Goal: Task Accomplishment & Management: Use online tool/utility

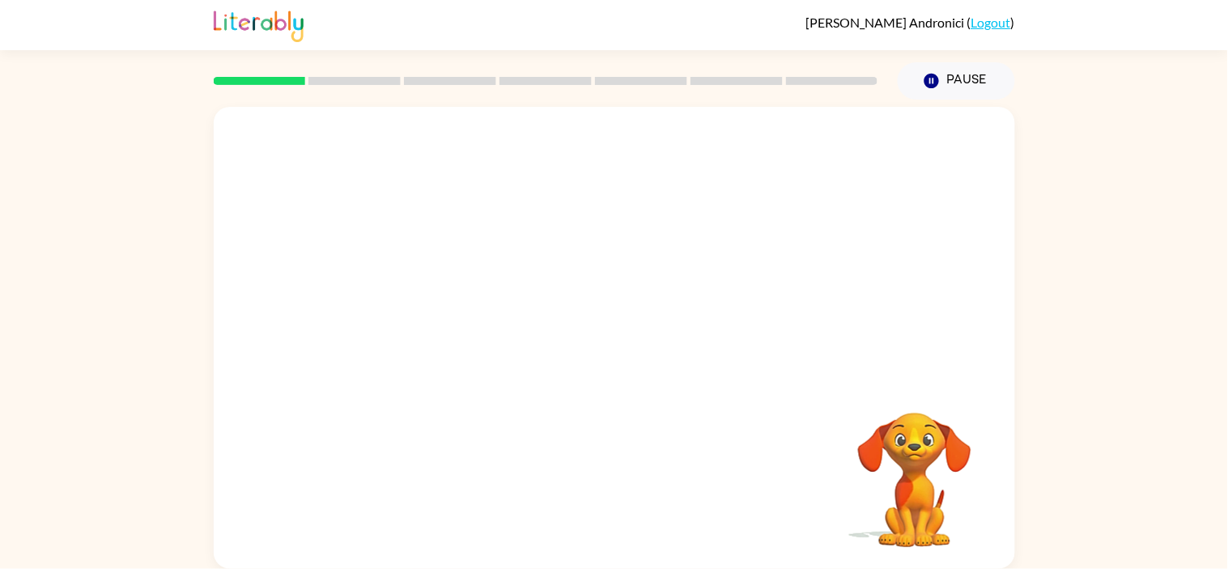
click at [232, 261] on div at bounding box center [614, 243] width 801 height 272
click at [597, 349] on button "button" at bounding box center [615, 345] width 104 height 59
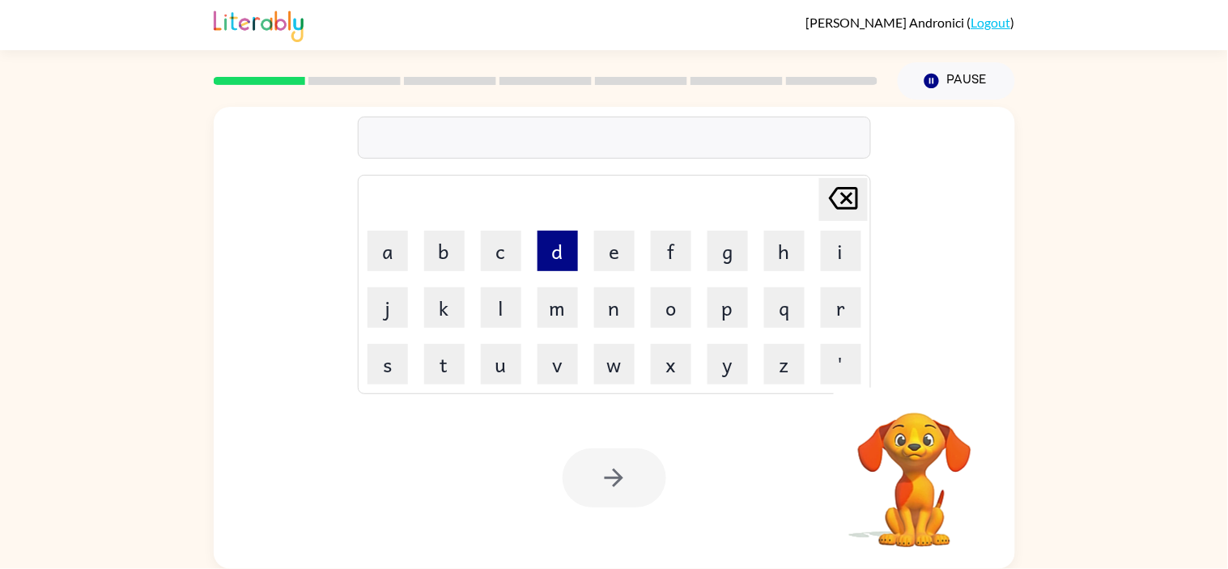
click at [557, 249] on button "d" at bounding box center [557, 251] width 40 height 40
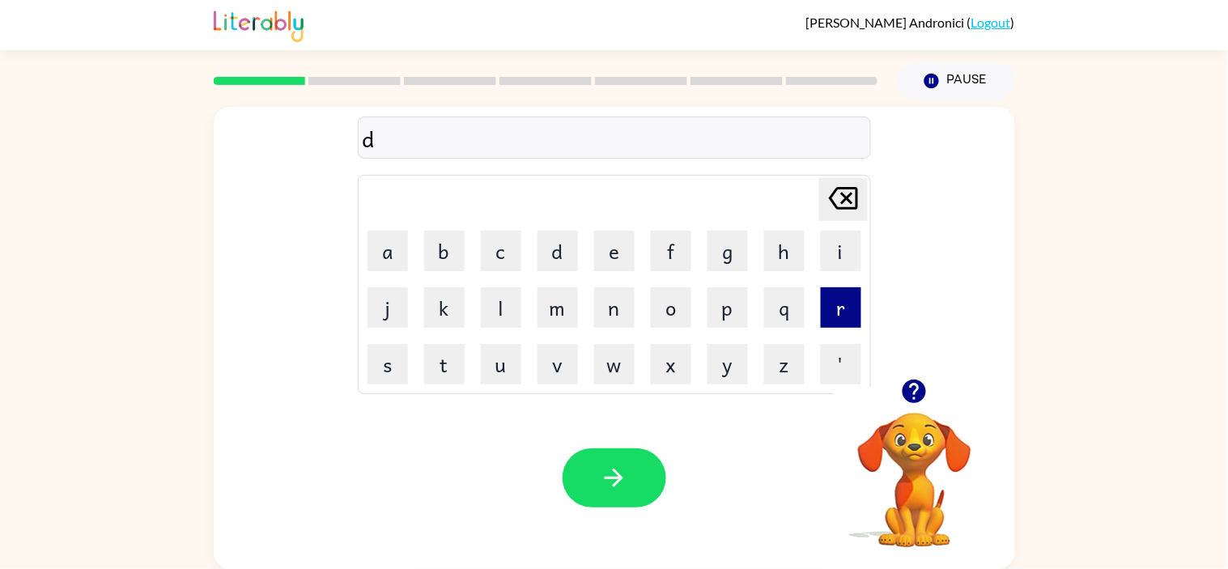
click at [829, 303] on button "r" at bounding box center [841, 307] width 40 height 40
click at [603, 266] on button "e" at bounding box center [614, 251] width 40 height 40
click at [382, 380] on button "s" at bounding box center [387, 364] width 40 height 40
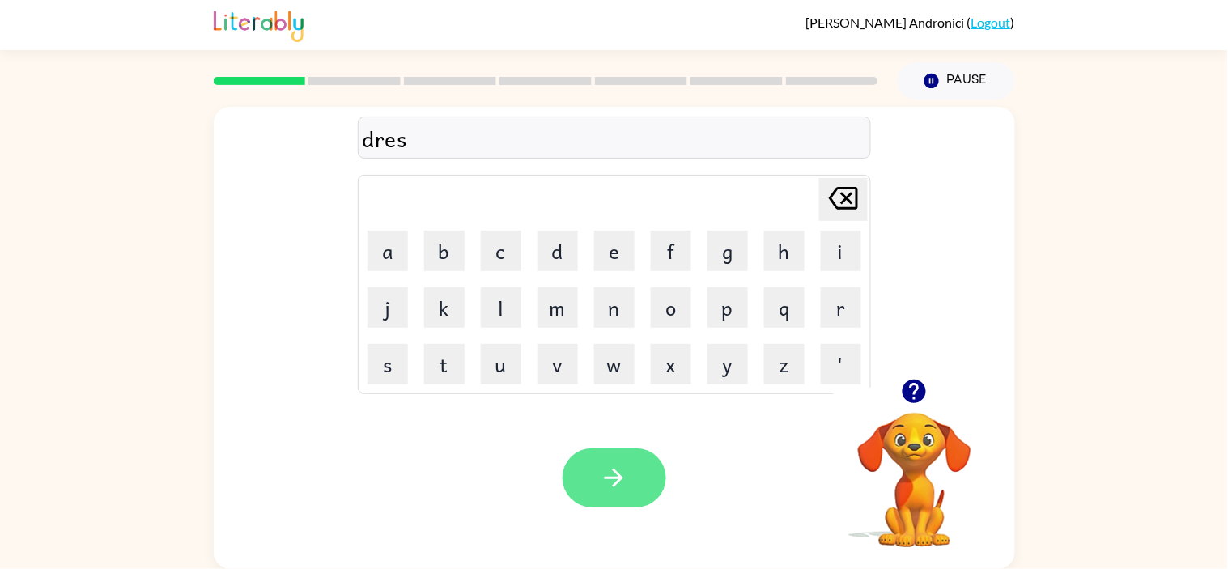
click at [610, 479] on icon "button" at bounding box center [614, 478] width 19 height 19
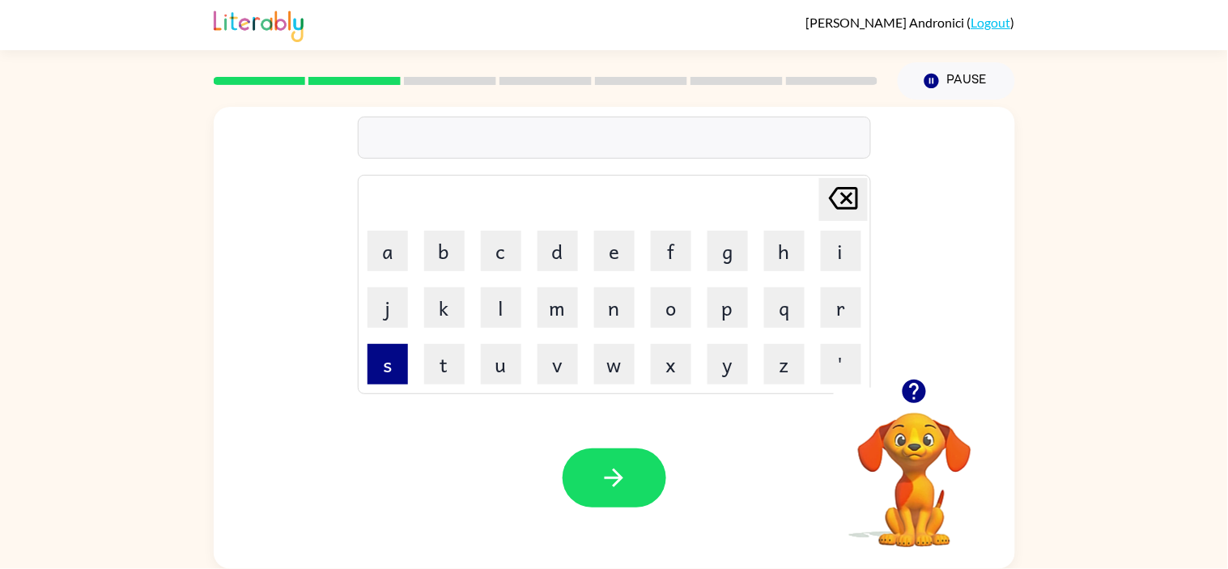
click at [384, 376] on button "s" at bounding box center [387, 364] width 40 height 40
click at [553, 319] on button "m" at bounding box center [557, 307] width 40 height 40
click at [678, 308] on button "o" at bounding box center [671, 307] width 40 height 40
click at [669, 254] on button "f" at bounding box center [671, 251] width 40 height 40
click at [507, 300] on button "l" at bounding box center [501, 307] width 40 height 40
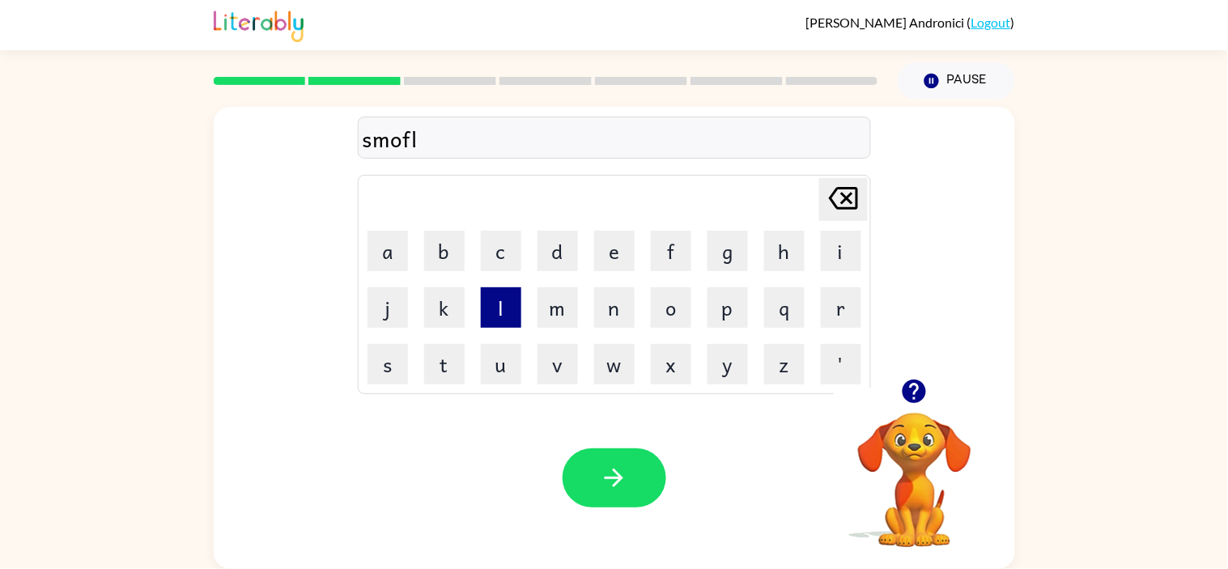
click at [519, 308] on button "l" at bounding box center [501, 307] width 40 height 40
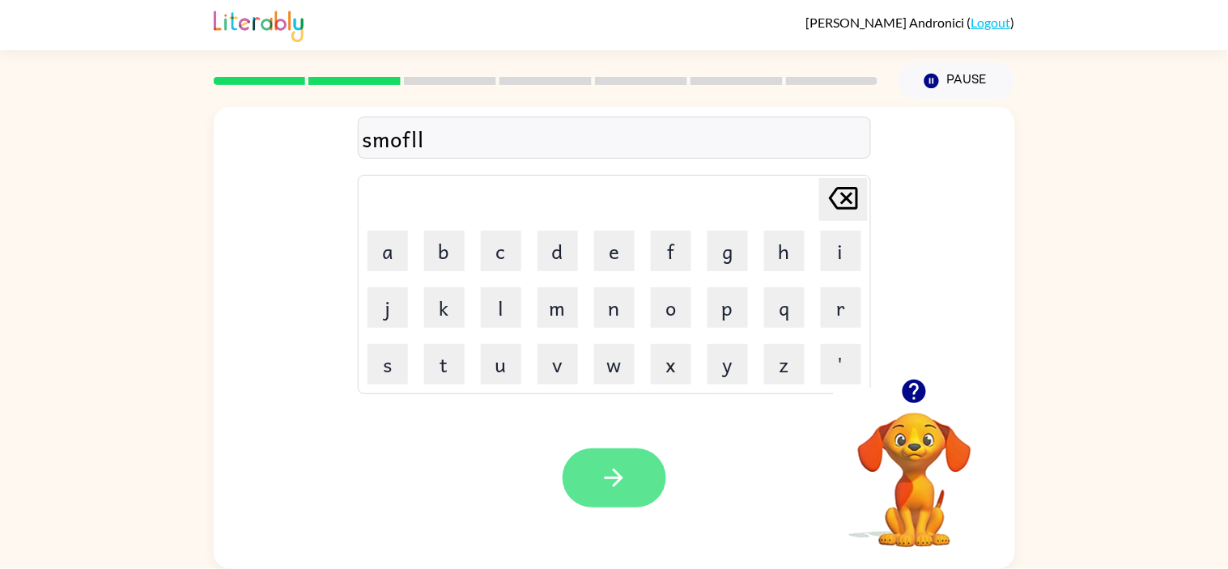
click at [636, 482] on button "button" at bounding box center [615, 477] width 104 height 59
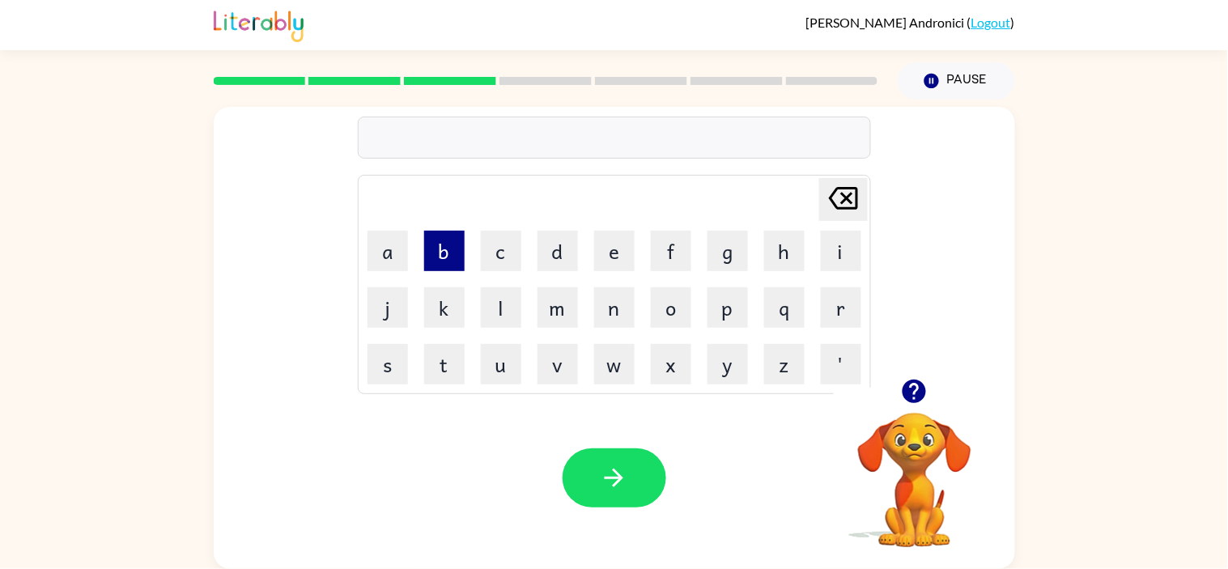
click at [427, 246] on button "b" at bounding box center [444, 251] width 40 height 40
click at [492, 379] on button "u" at bounding box center [501, 364] width 40 height 40
click at [384, 371] on button "s" at bounding box center [387, 364] width 40 height 40
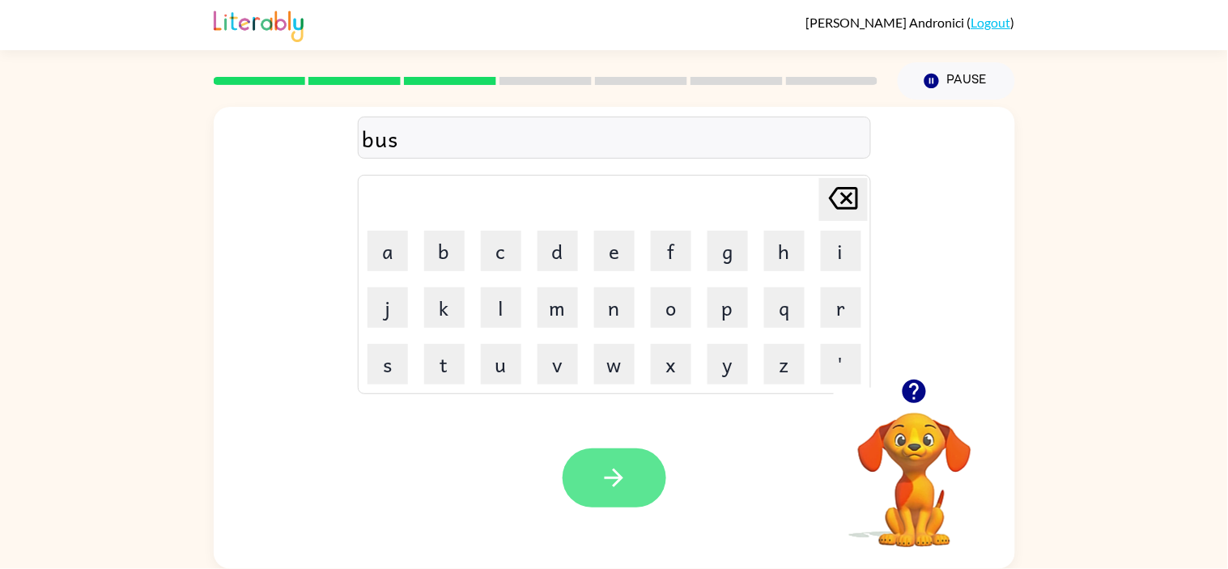
click at [626, 484] on icon "button" at bounding box center [614, 478] width 28 height 28
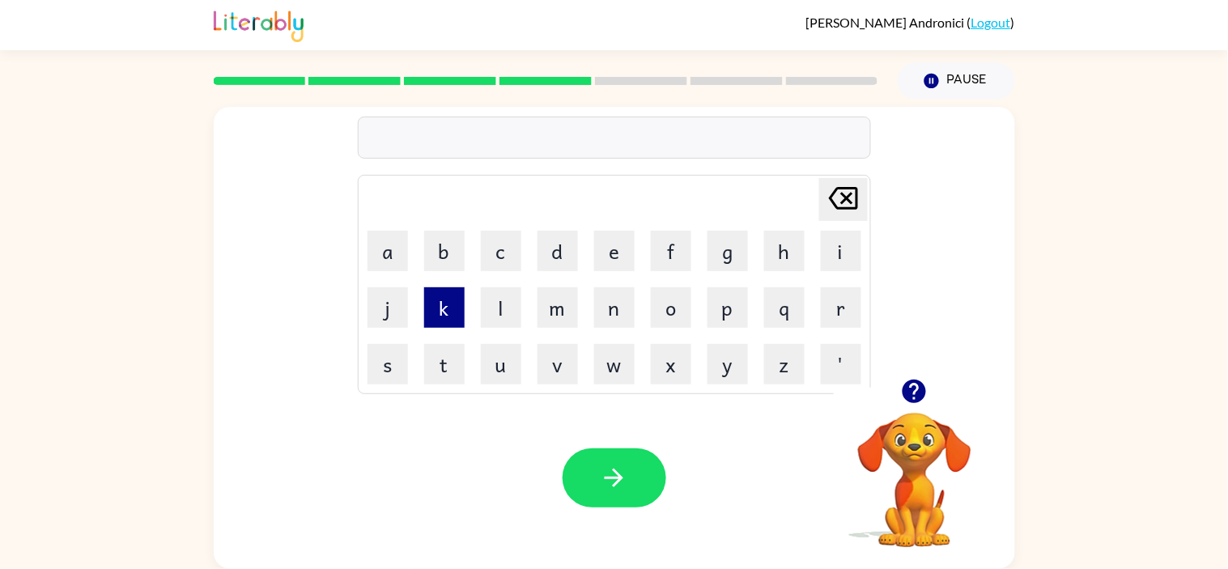
click at [446, 308] on button "k" at bounding box center [444, 307] width 40 height 40
click at [665, 311] on button "o" at bounding box center [671, 307] width 40 height 40
click at [506, 312] on button "l" at bounding box center [501, 307] width 40 height 40
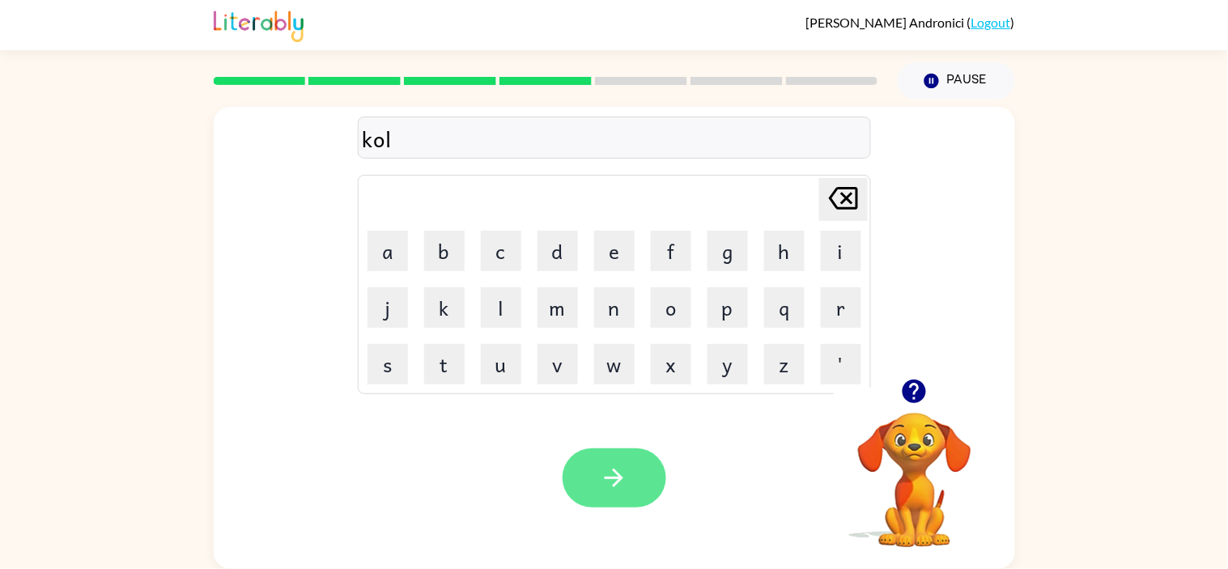
click at [617, 486] on icon "button" at bounding box center [614, 478] width 28 height 28
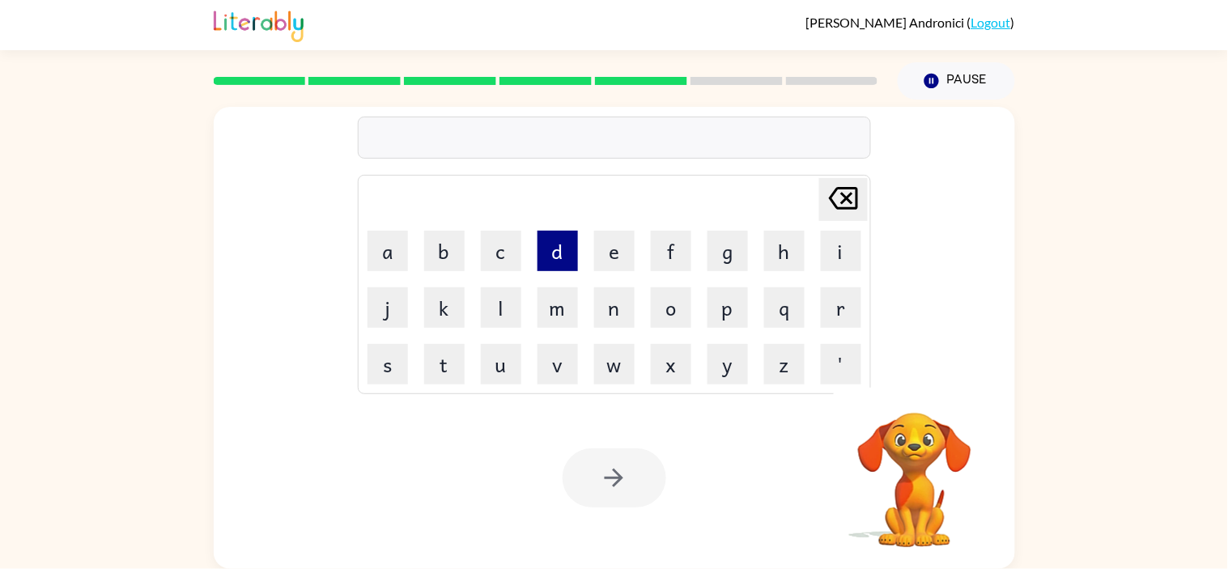
click at [554, 259] on button "d" at bounding box center [557, 251] width 40 height 40
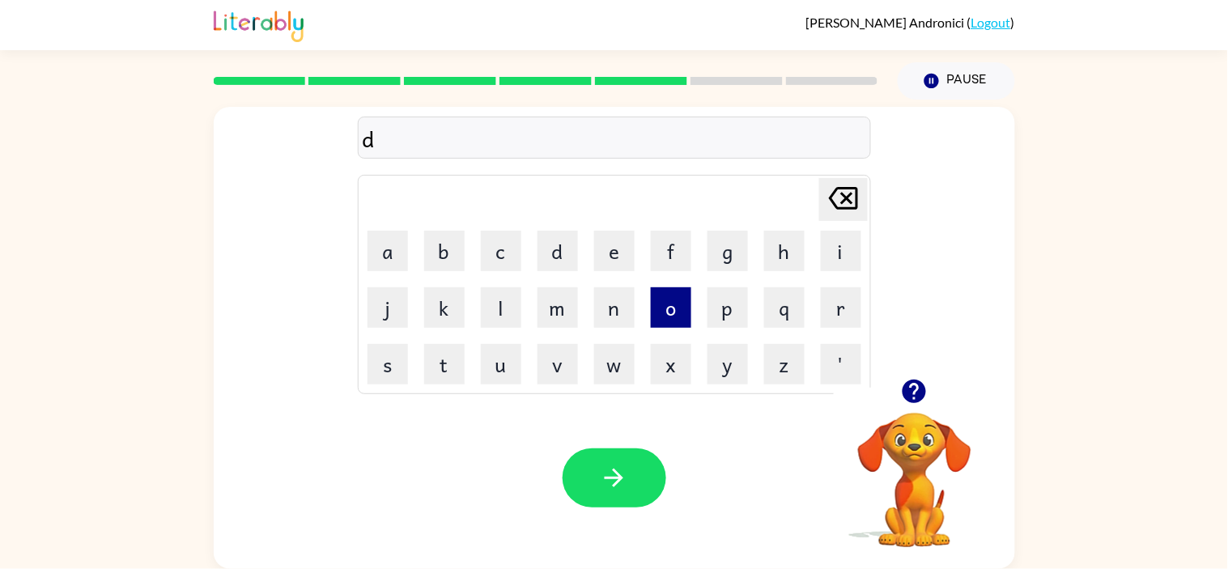
click at [660, 313] on button "o" at bounding box center [671, 307] width 40 height 40
click at [503, 319] on button "l" at bounding box center [501, 307] width 40 height 40
click at [498, 309] on button "l" at bounding box center [501, 307] width 40 height 40
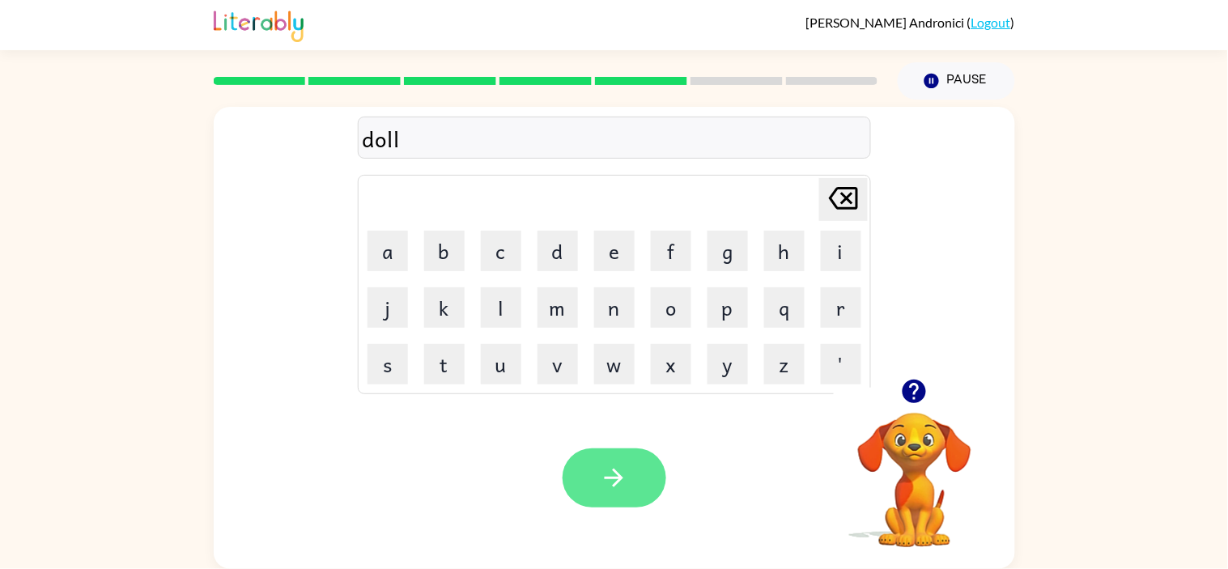
click at [605, 497] on button "button" at bounding box center [615, 477] width 104 height 59
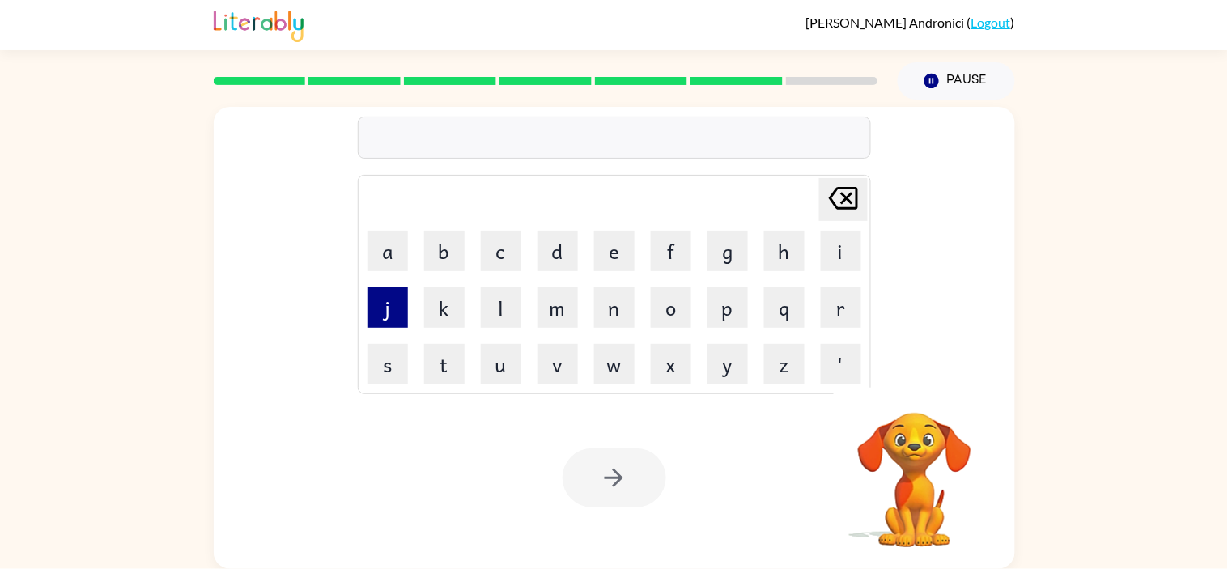
click at [382, 316] on button "j" at bounding box center [387, 307] width 40 height 40
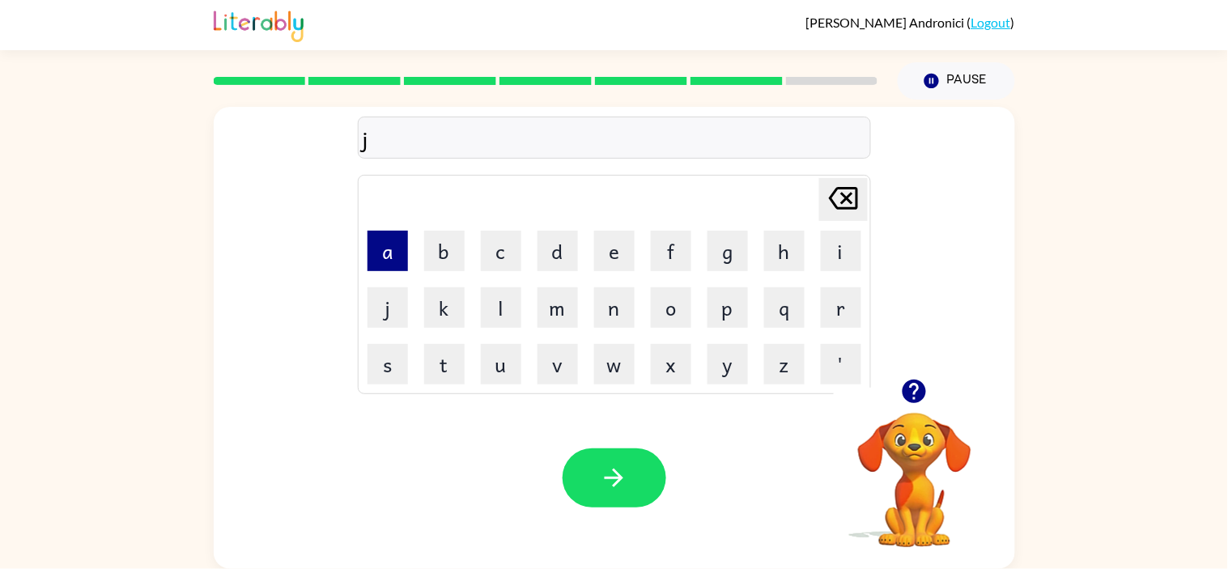
click at [393, 256] on button "a" at bounding box center [387, 251] width 40 height 40
click at [775, 371] on button "z" at bounding box center [784, 364] width 40 height 40
click at [782, 363] on button "z" at bounding box center [784, 364] width 40 height 40
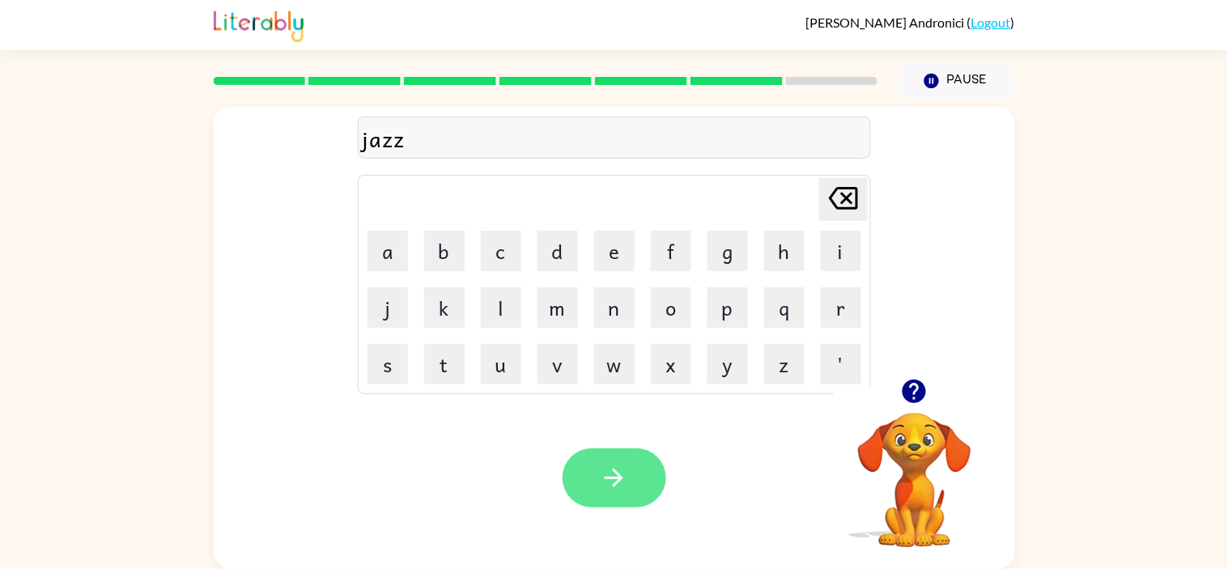
click at [578, 473] on button "button" at bounding box center [615, 477] width 104 height 59
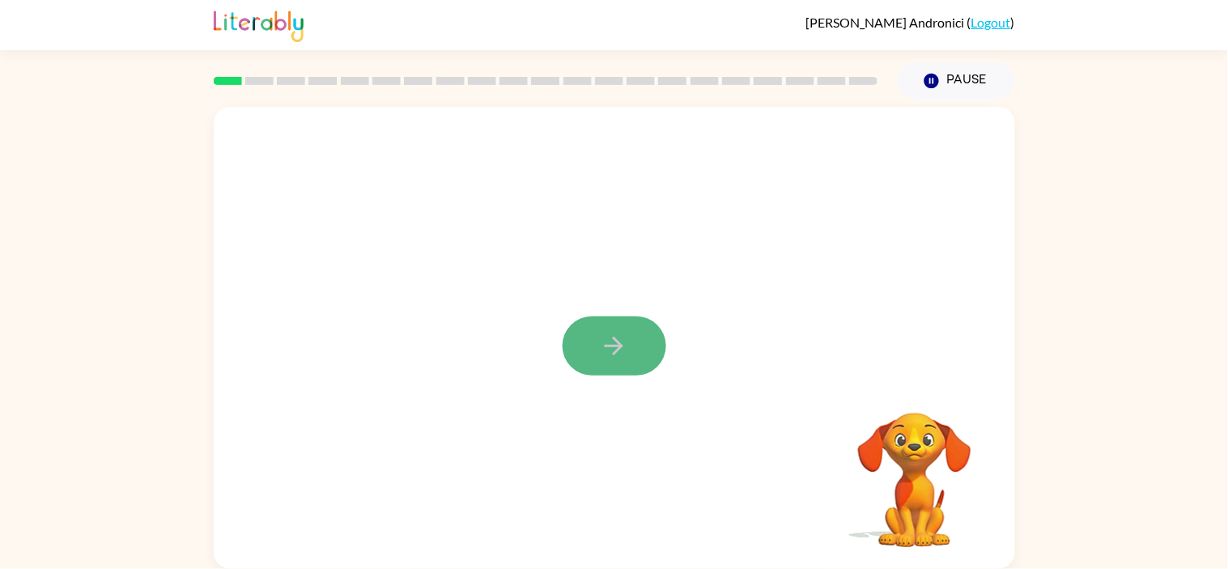
click at [645, 338] on button "button" at bounding box center [615, 345] width 104 height 59
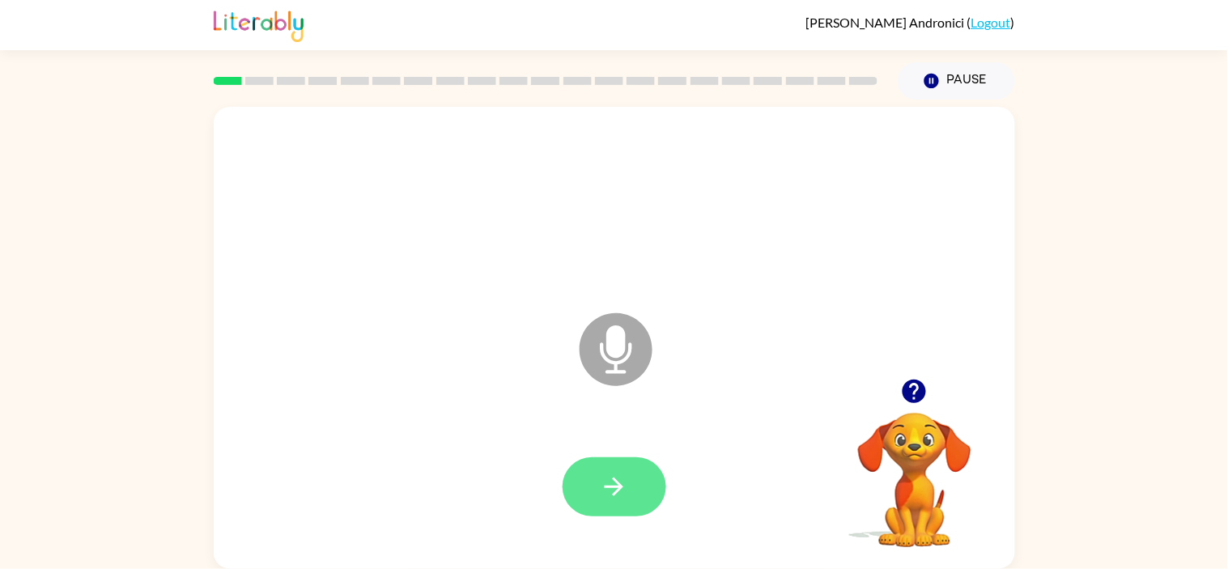
click at [571, 491] on button "button" at bounding box center [615, 486] width 104 height 59
click at [621, 465] on button "button" at bounding box center [615, 486] width 104 height 59
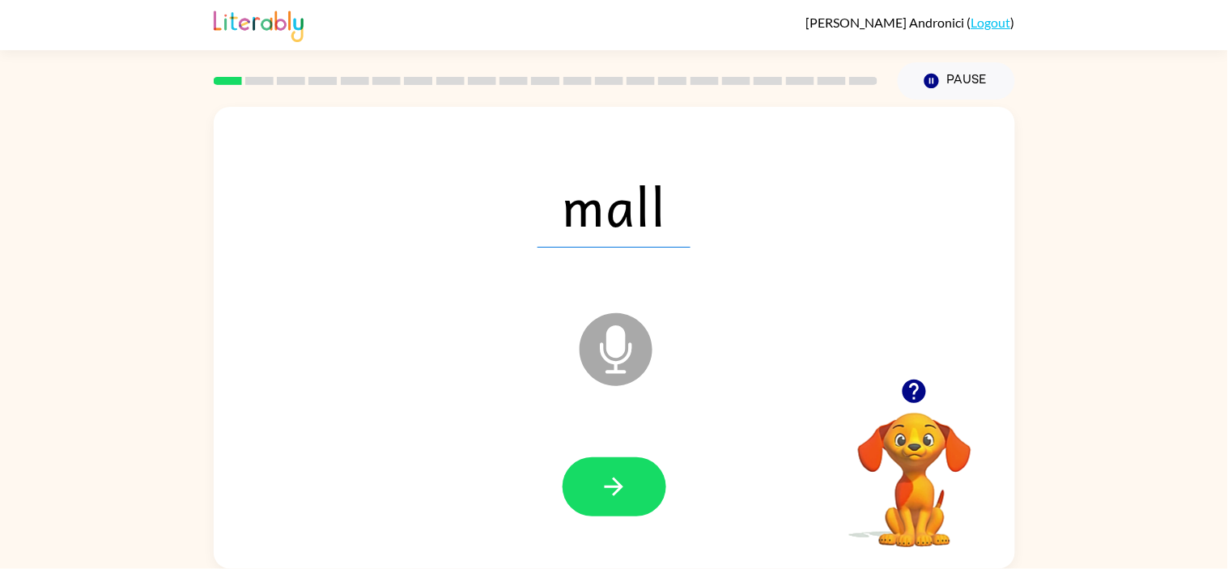
click at [632, 341] on icon at bounding box center [616, 349] width 73 height 73
click at [619, 496] on icon "button" at bounding box center [614, 487] width 28 height 28
click at [618, 471] on button "button" at bounding box center [615, 486] width 104 height 59
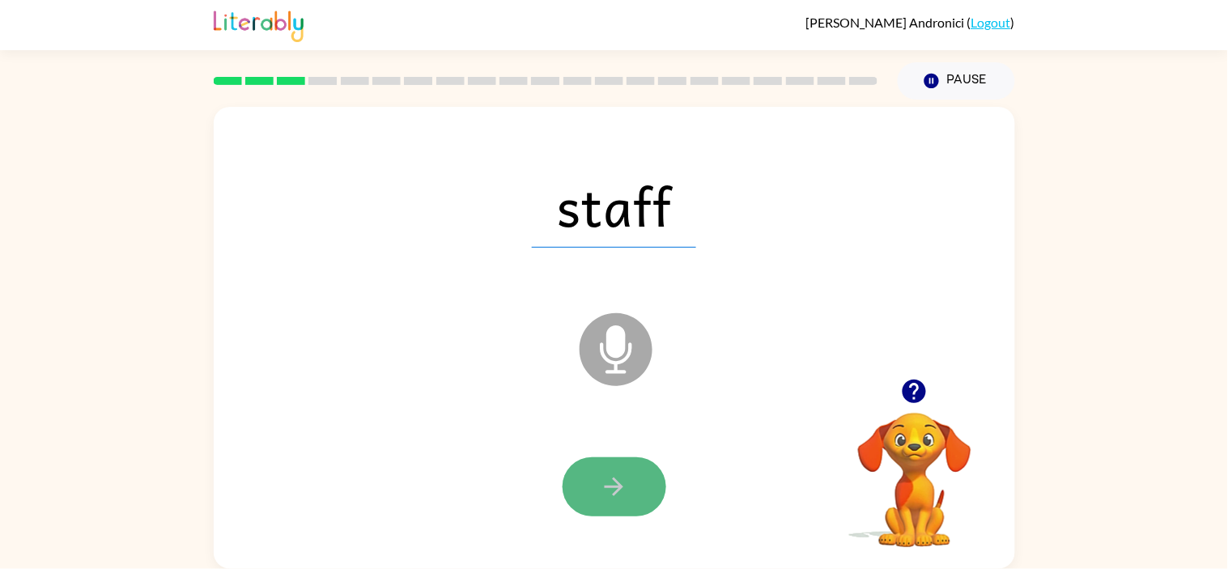
click at [611, 465] on button "button" at bounding box center [615, 486] width 104 height 59
click at [610, 482] on icon "button" at bounding box center [614, 487] width 28 height 28
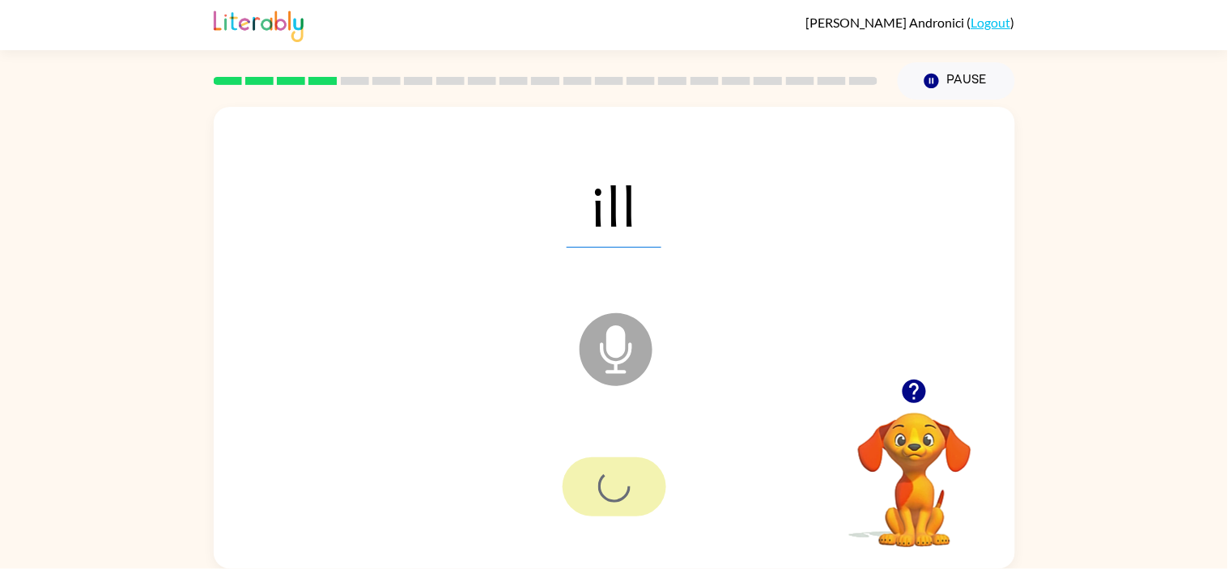
click at [610, 482] on div at bounding box center [615, 486] width 104 height 59
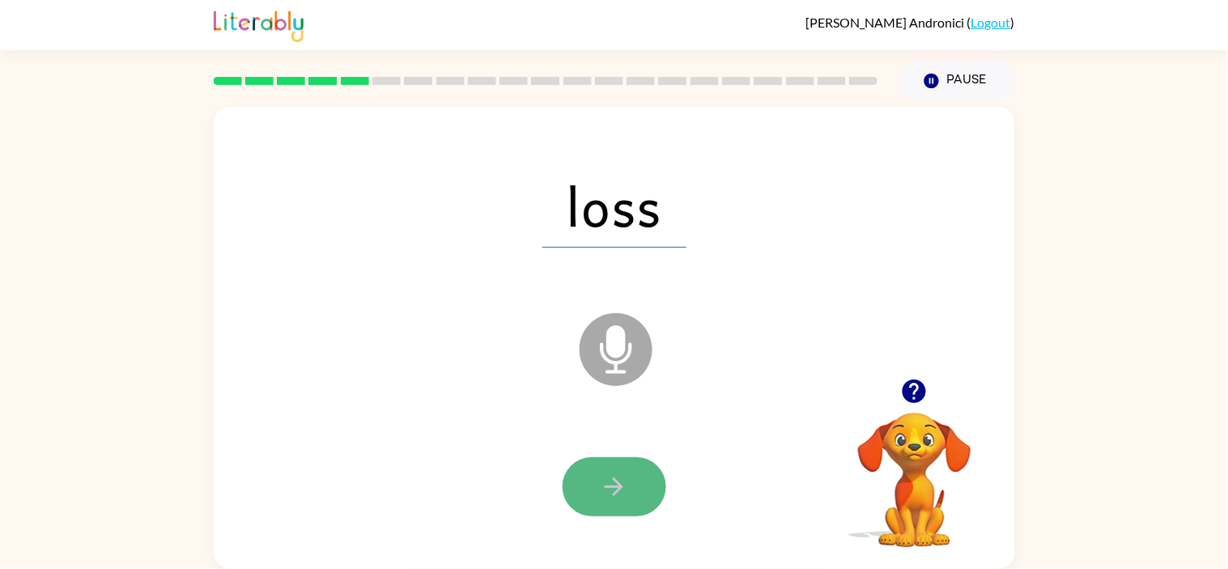
click at [623, 460] on button "button" at bounding box center [615, 486] width 104 height 59
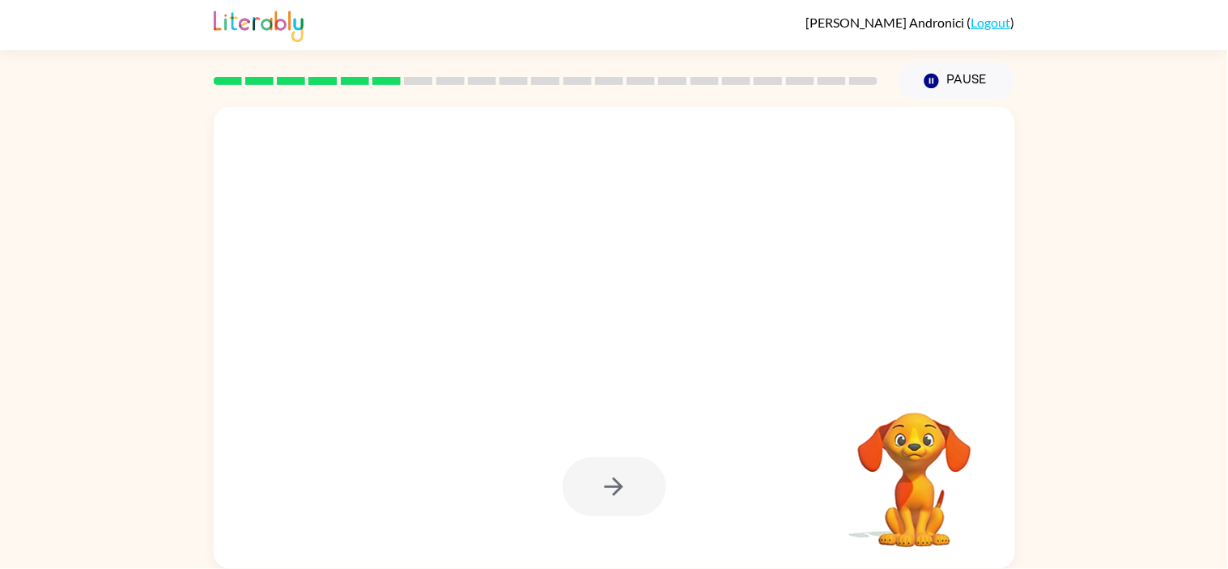
click at [605, 554] on div at bounding box center [614, 338] width 801 height 462
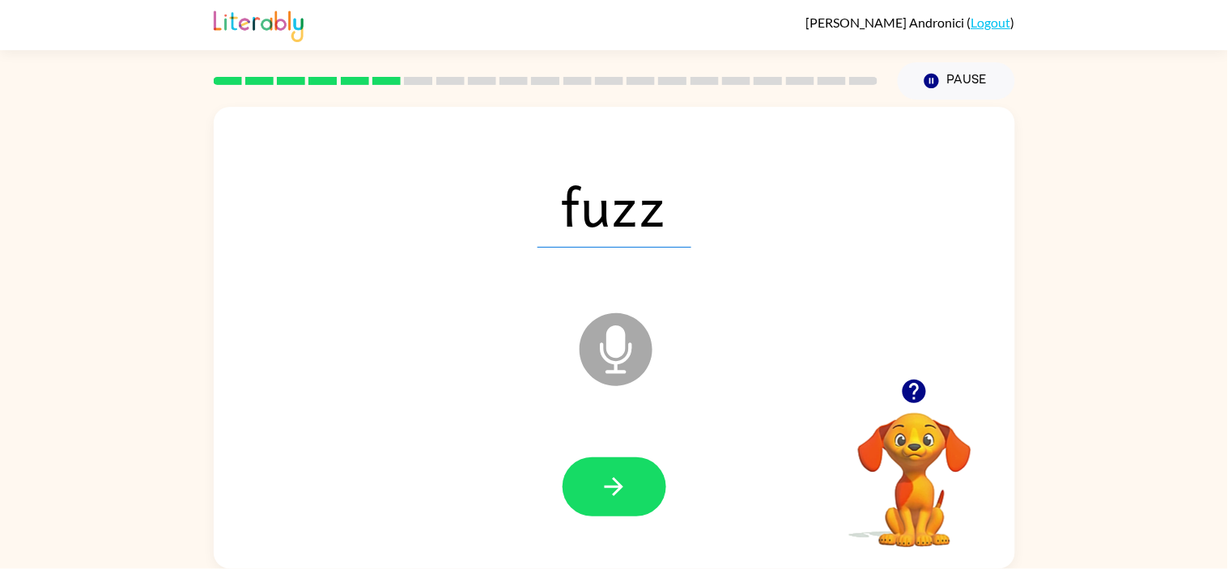
click at [675, 409] on icon "Microphone The Microphone is here when it is your turn to talk" at bounding box center [697, 369] width 243 height 121
click at [612, 480] on icon "button" at bounding box center [614, 487] width 28 height 28
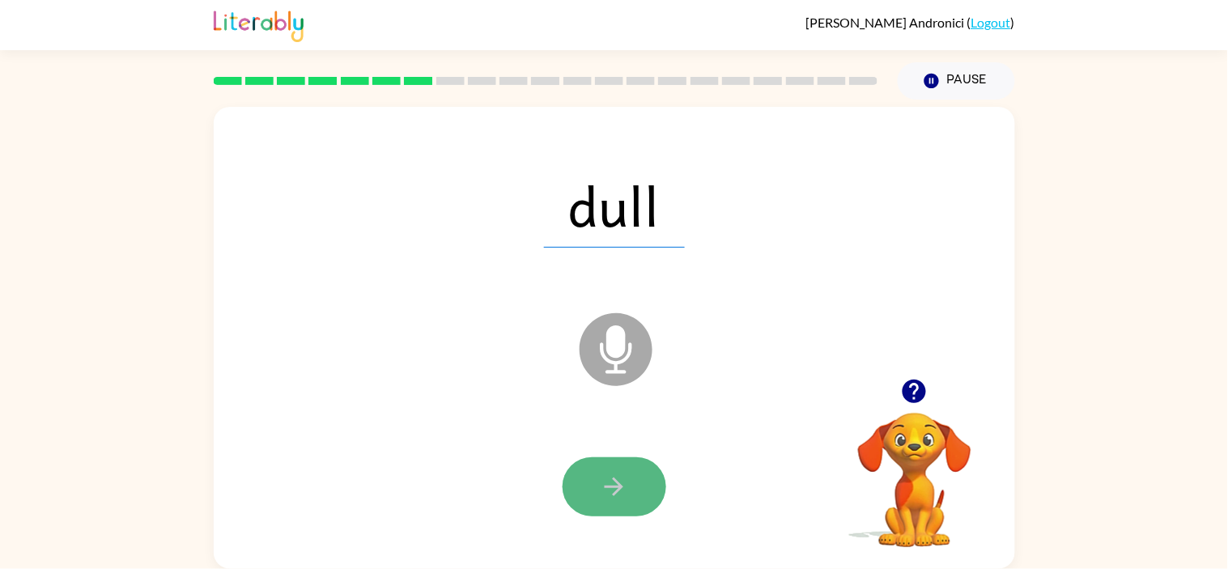
click at [613, 475] on button "button" at bounding box center [615, 486] width 104 height 59
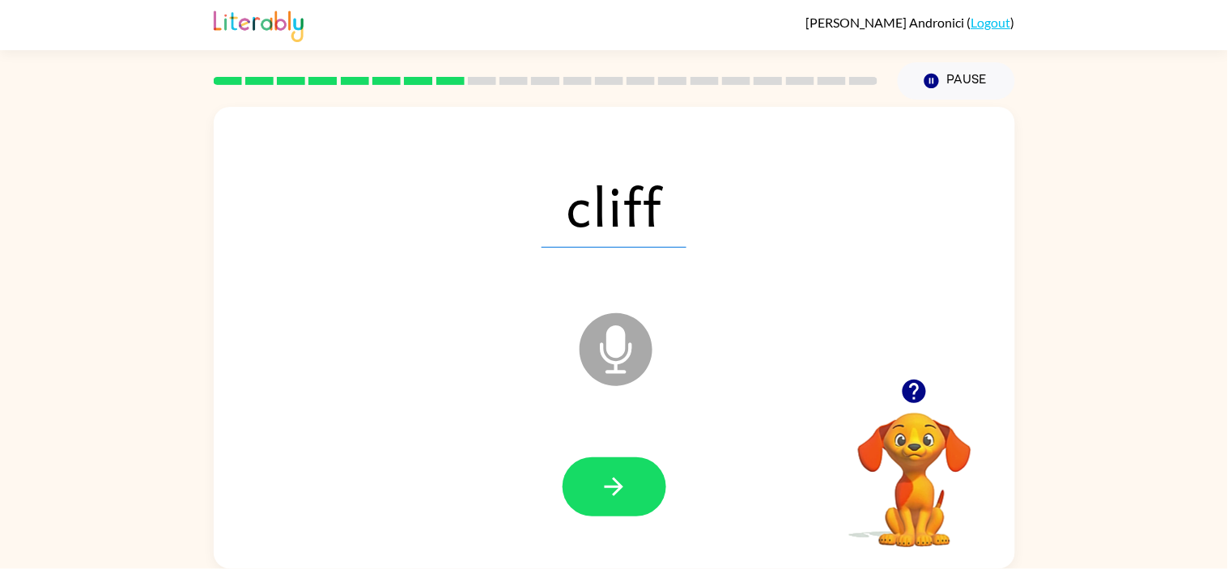
click at [545, 310] on div "Microphone The Microphone is here when it is your turn to talk" at bounding box center [575, 309] width 691 height 58
click at [612, 508] on button "button" at bounding box center [615, 486] width 104 height 59
click at [601, 520] on div at bounding box center [614, 487] width 769 height 133
click at [589, 525] on div at bounding box center [614, 487] width 769 height 133
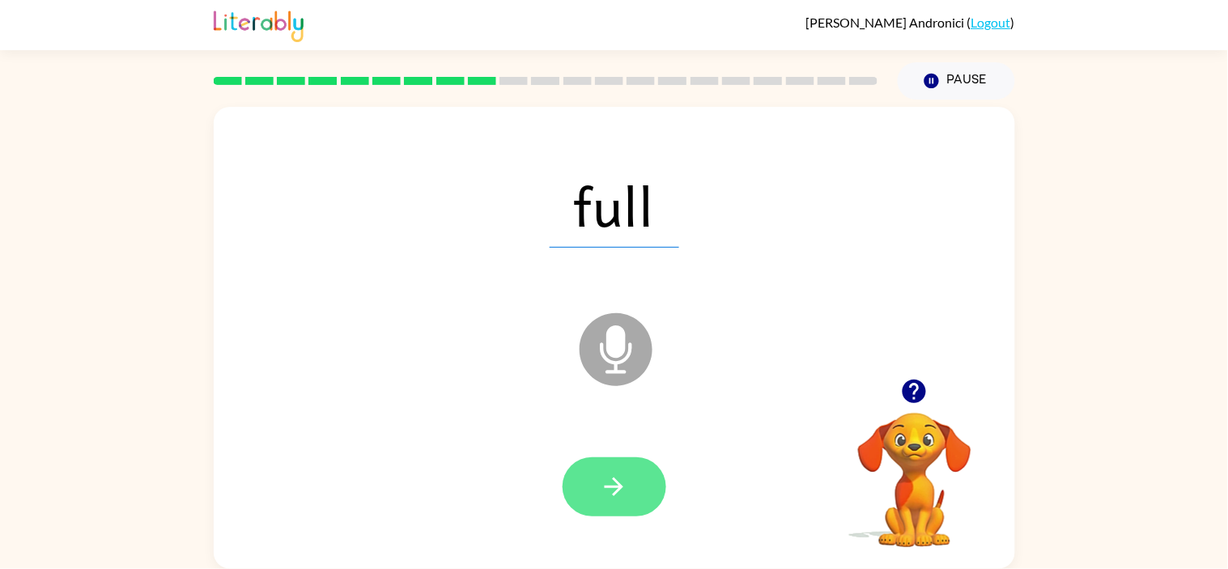
click at [615, 469] on button "button" at bounding box center [615, 486] width 104 height 59
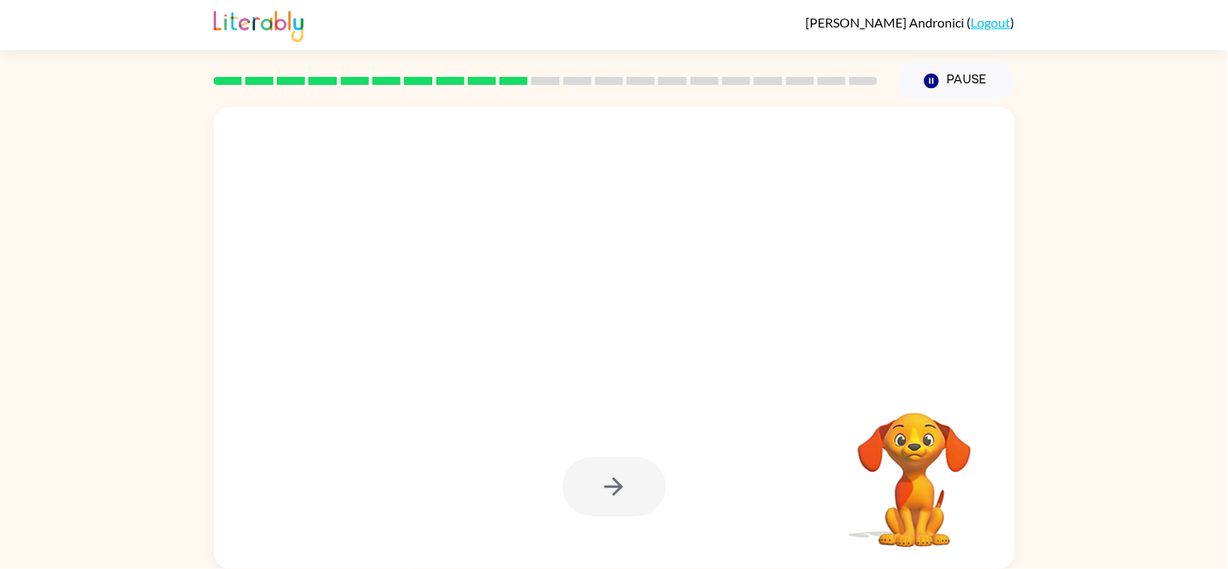
click at [623, 482] on div at bounding box center [615, 486] width 104 height 59
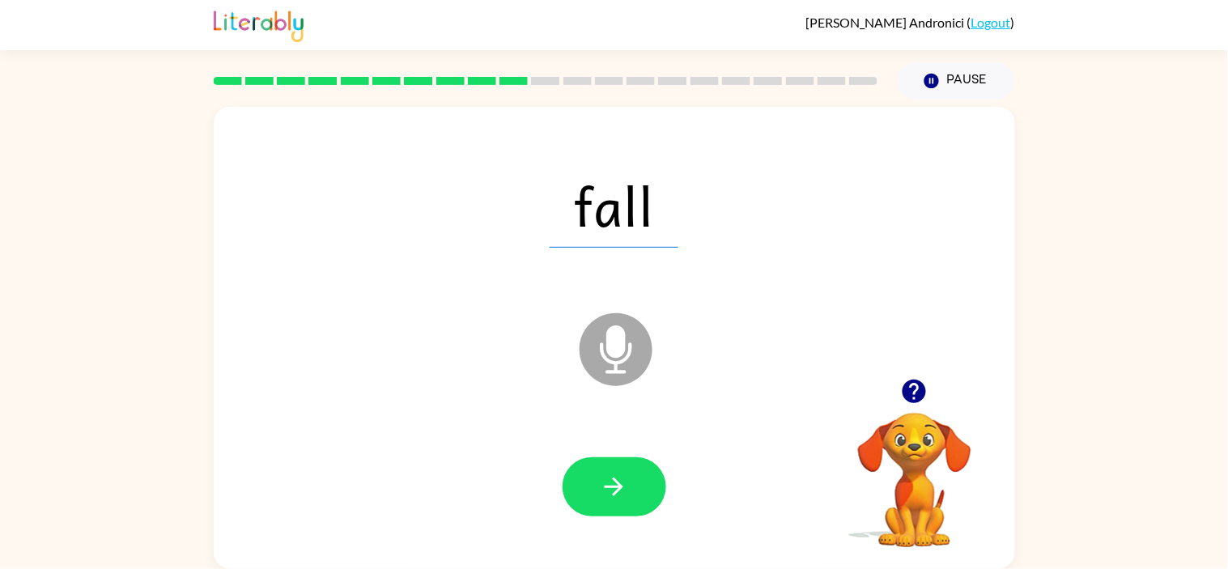
click at [530, 421] on div at bounding box center [614, 487] width 769 height 133
click at [601, 486] on icon "button" at bounding box center [614, 487] width 28 height 28
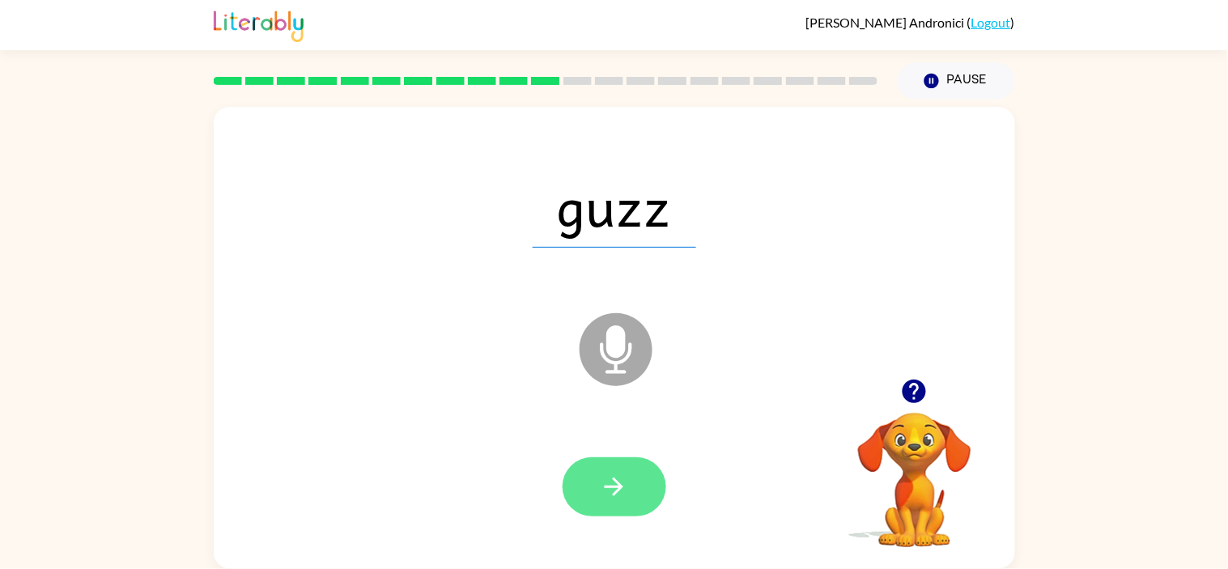
click at [613, 488] on icon "button" at bounding box center [614, 487] width 28 height 28
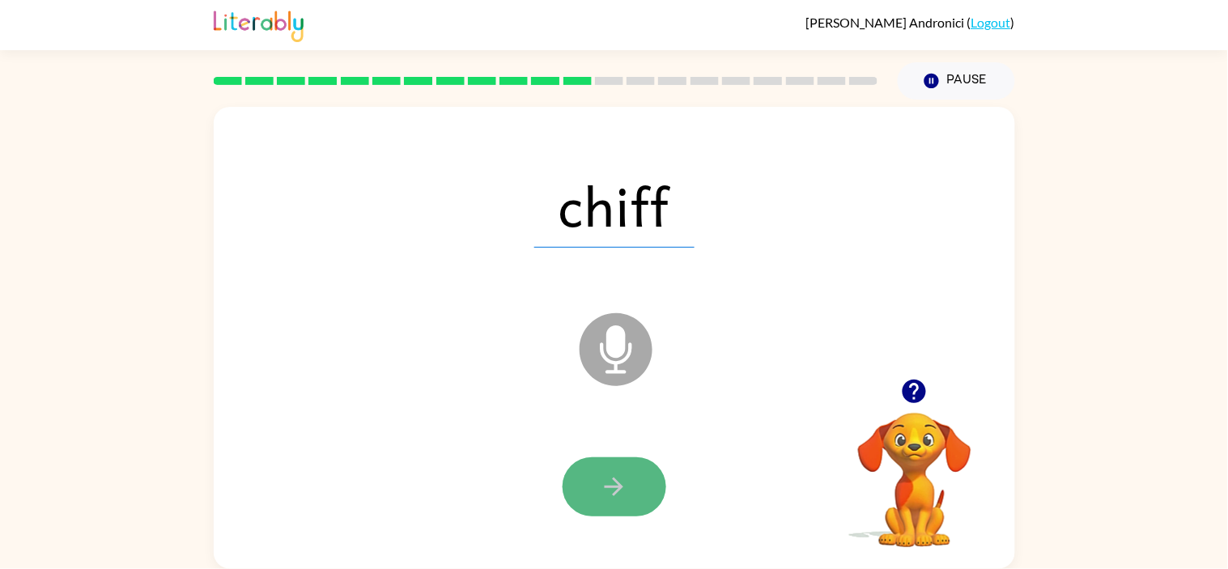
click at [611, 486] on icon "button" at bounding box center [614, 487] width 19 height 19
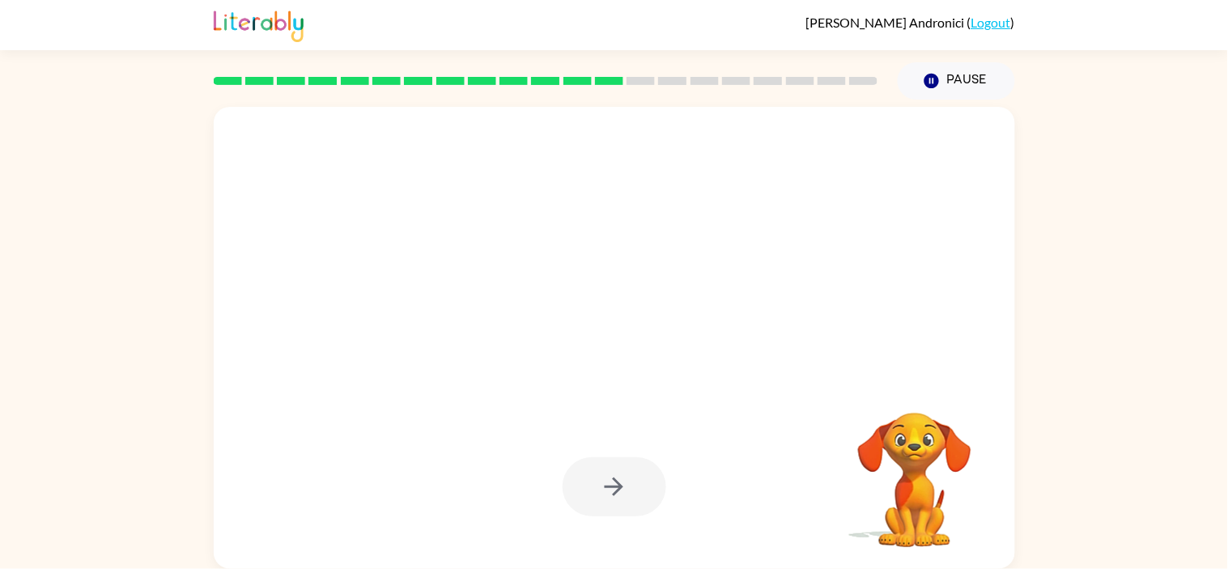
click at [618, 483] on div at bounding box center [615, 486] width 104 height 59
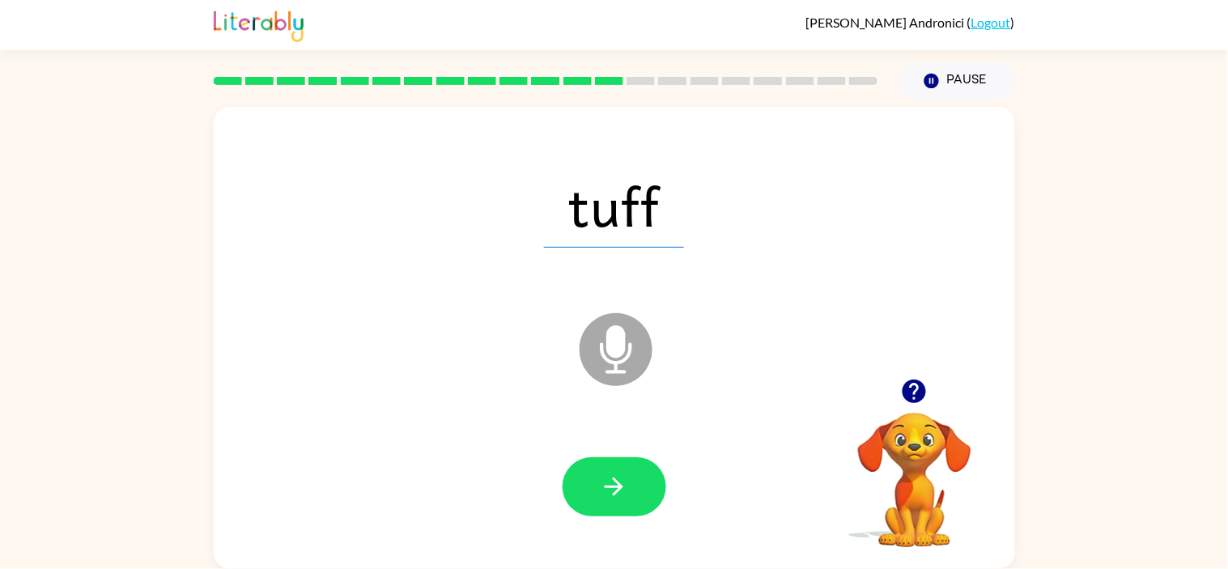
click at [623, 468] on button "button" at bounding box center [615, 486] width 104 height 59
click at [624, 474] on div at bounding box center [615, 486] width 104 height 59
click at [610, 417] on icon "Microphone The Microphone is here when it is your turn to talk" at bounding box center [697, 369] width 243 height 121
click at [602, 418] on icon "Microphone The Microphone is here when it is your turn to talk" at bounding box center [697, 369] width 243 height 121
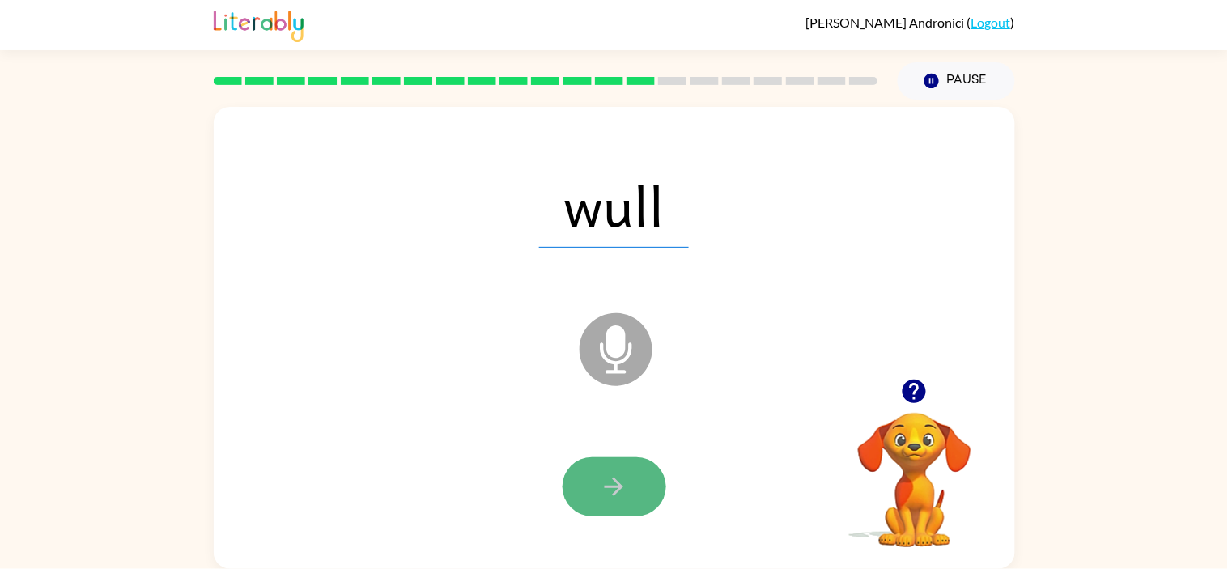
click at [613, 465] on button "button" at bounding box center [615, 486] width 104 height 59
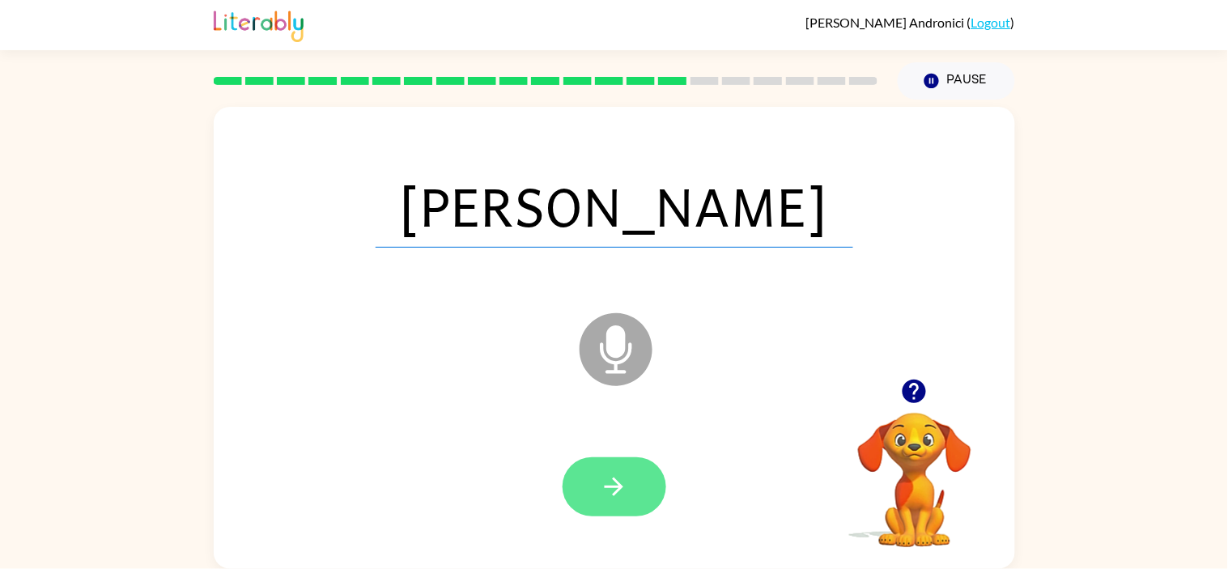
click at [617, 464] on button "button" at bounding box center [615, 486] width 104 height 59
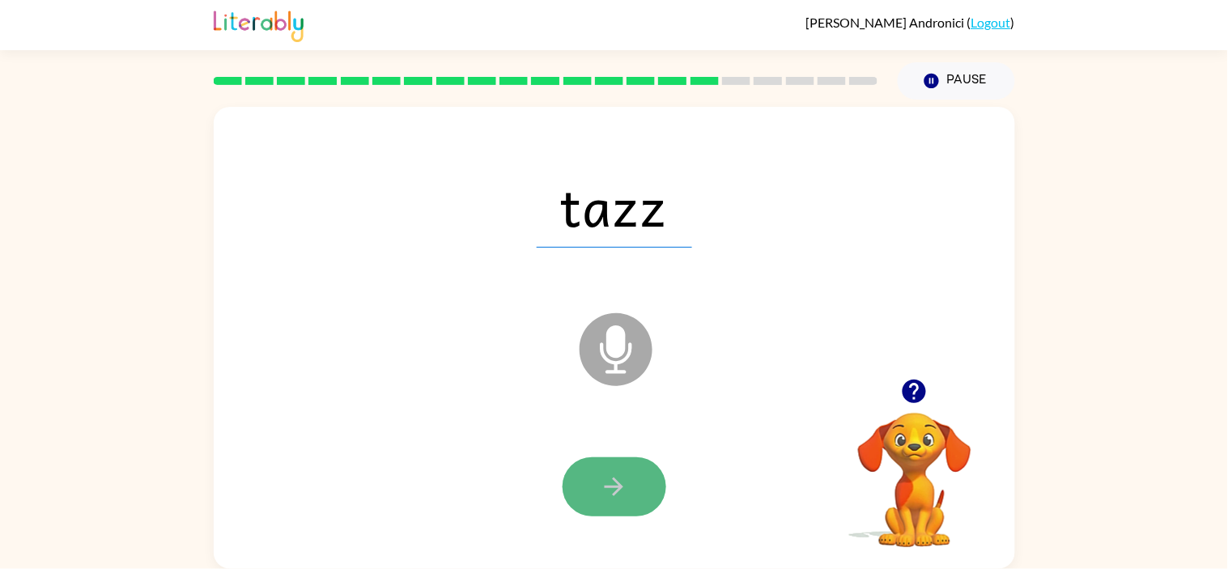
click at [611, 460] on button "button" at bounding box center [615, 486] width 104 height 59
click at [631, 491] on button "button" at bounding box center [615, 486] width 104 height 59
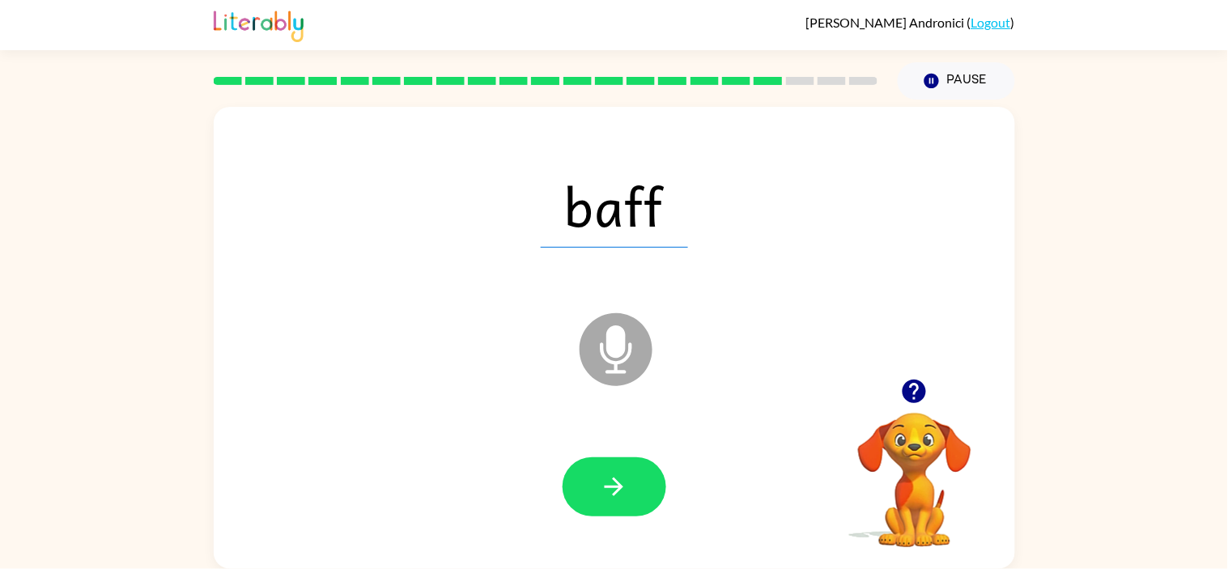
click at [597, 427] on icon "Microphone The Microphone is here when it is your turn to talk" at bounding box center [697, 369] width 243 height 121
click at [643, 485] on button "button" at bounding box center [615, 486] width 104 height 59
click at [638, 486] on button "button" at bounding box center [615, 486] width 104 height 59
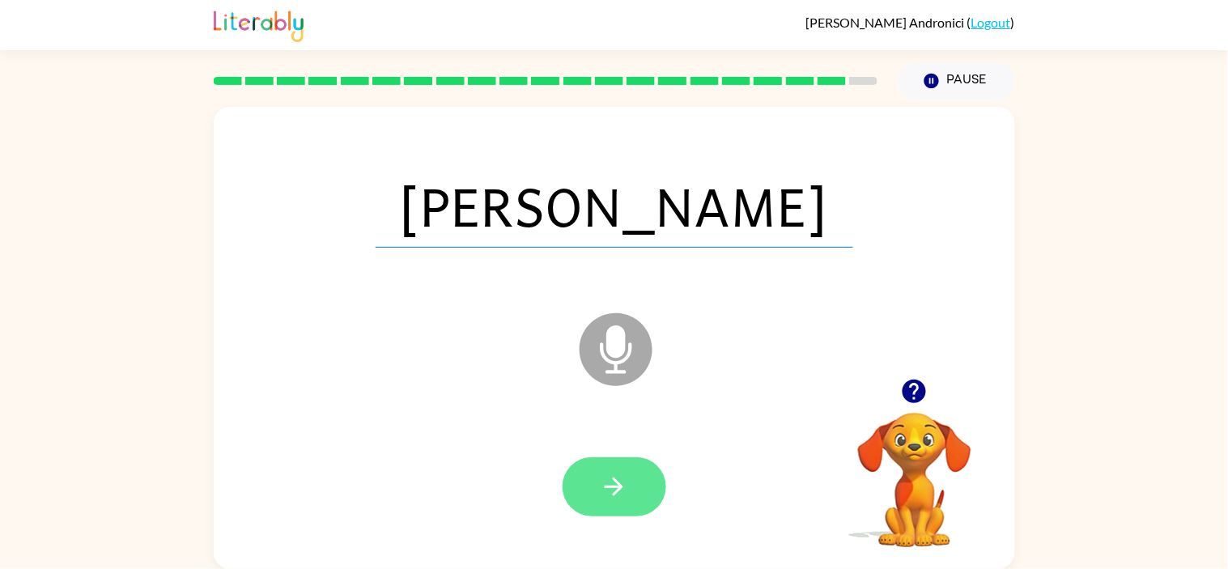
click at [638, 488] on button "button" at bounding box center [615, 486] width 104 height 59
